Goal: Transaction & Acquisition: Purchase product/service

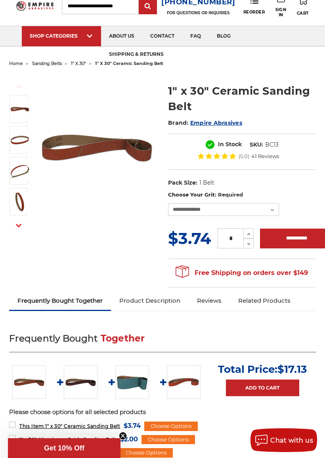
scroll to position [37, 0]
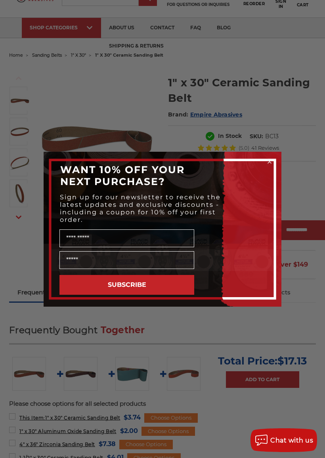
click at [309, 188] on div "Close dialog WANT 10% OFF YOUR NEXT PURCHASE? Sign up for our newsletter to rec…" at bounding box center [162, 229] width 325 height 458
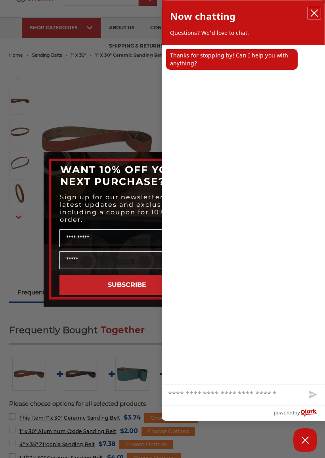
click at [314, 18] on button "close chatbox" at bounding box center [314, 13] width 13 height 12
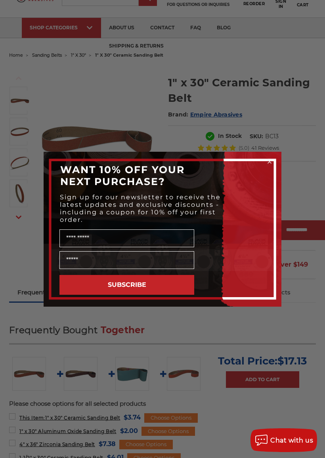
click at [269, 163] on circle "Close dialog" at bounding box center [270, 162] width 8 height 8
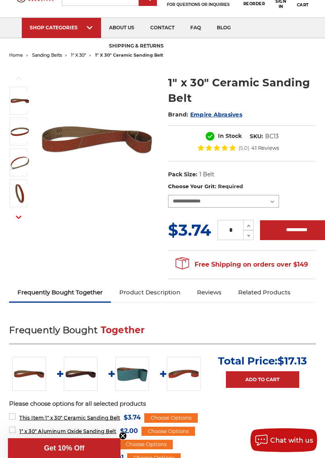
click at [274, 205] on select "**********" at bounding box center [223, 201] width 111 height 13
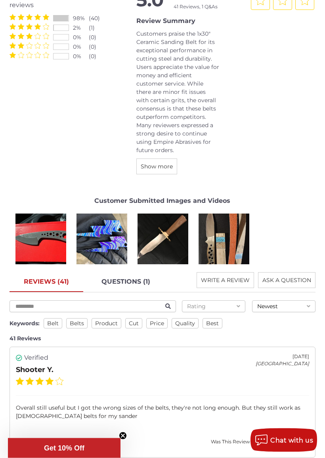
scroll to position [1032, 0]
click at [112, 322] on span "product" at bounding box center [106, 323] width 30 height 10
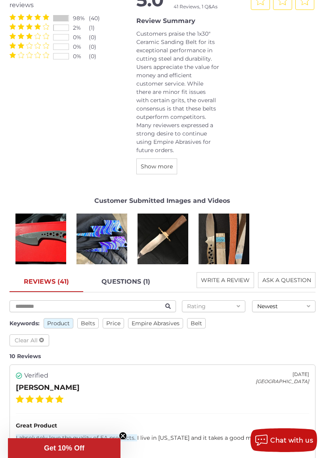
click at [63, 321] on span "product" at bounding box center [59, 323] width 30 height 10
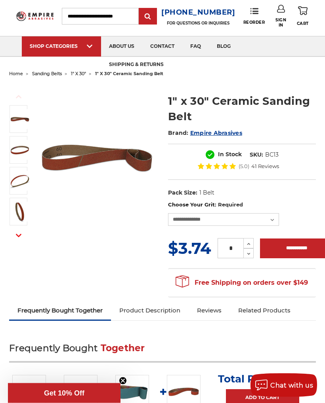
scroll to position [0, 0]
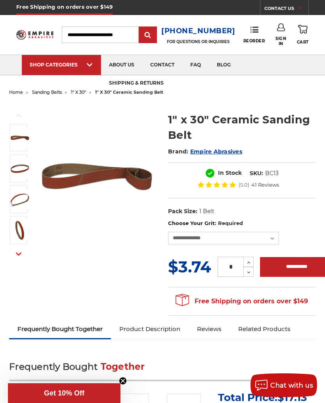
click at [213, 75] on span "1" x 30"" at bounding box center [208, 75] width 15 height 0
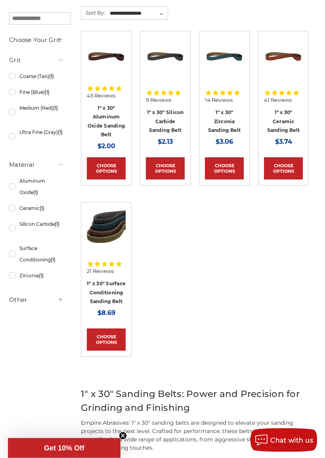
scroll to position [145, 0]
click at [110, 342] on link "Choose Options" at bounding box center [106, 339] width 39 height 22
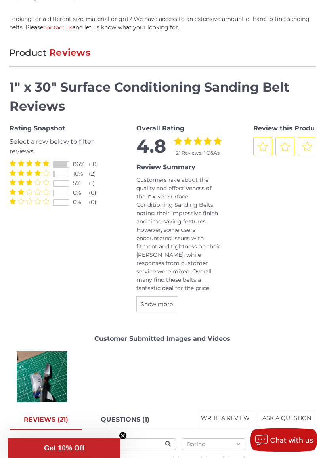
scroll to position [962, 0]
click at [167, 300] on span "Show more" at bounding box center [157, 303] width 32 height 7
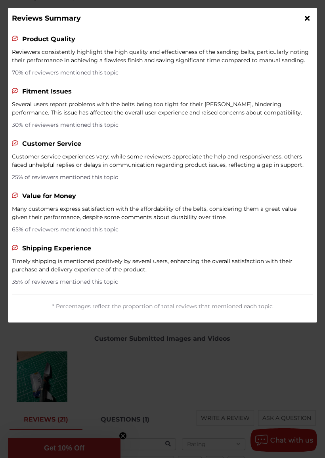
click at [310, 12] on div at bounding box center [306, 18] width 12 height 13
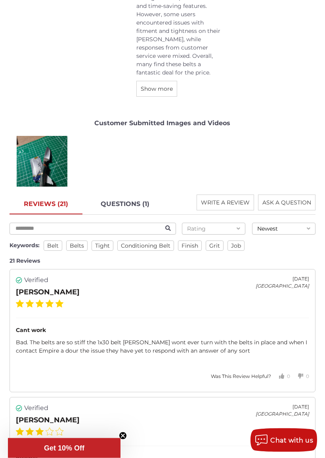
scroll to position [1177, 0]
